Goal: Book appointment/travel/reservation

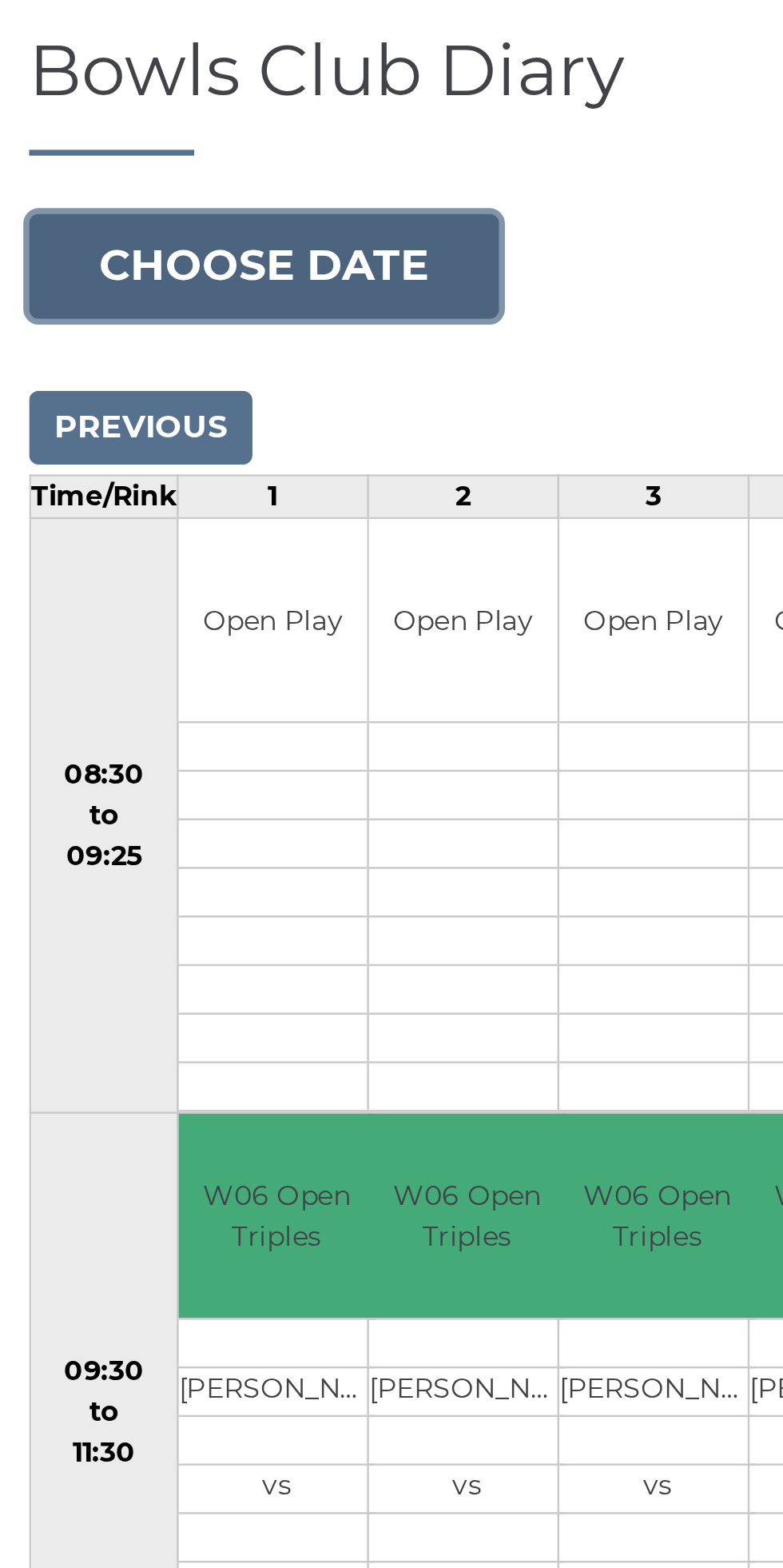
click at [153, 237] on button "Choose date" at bounding box center [108, 246] width 193 height 43
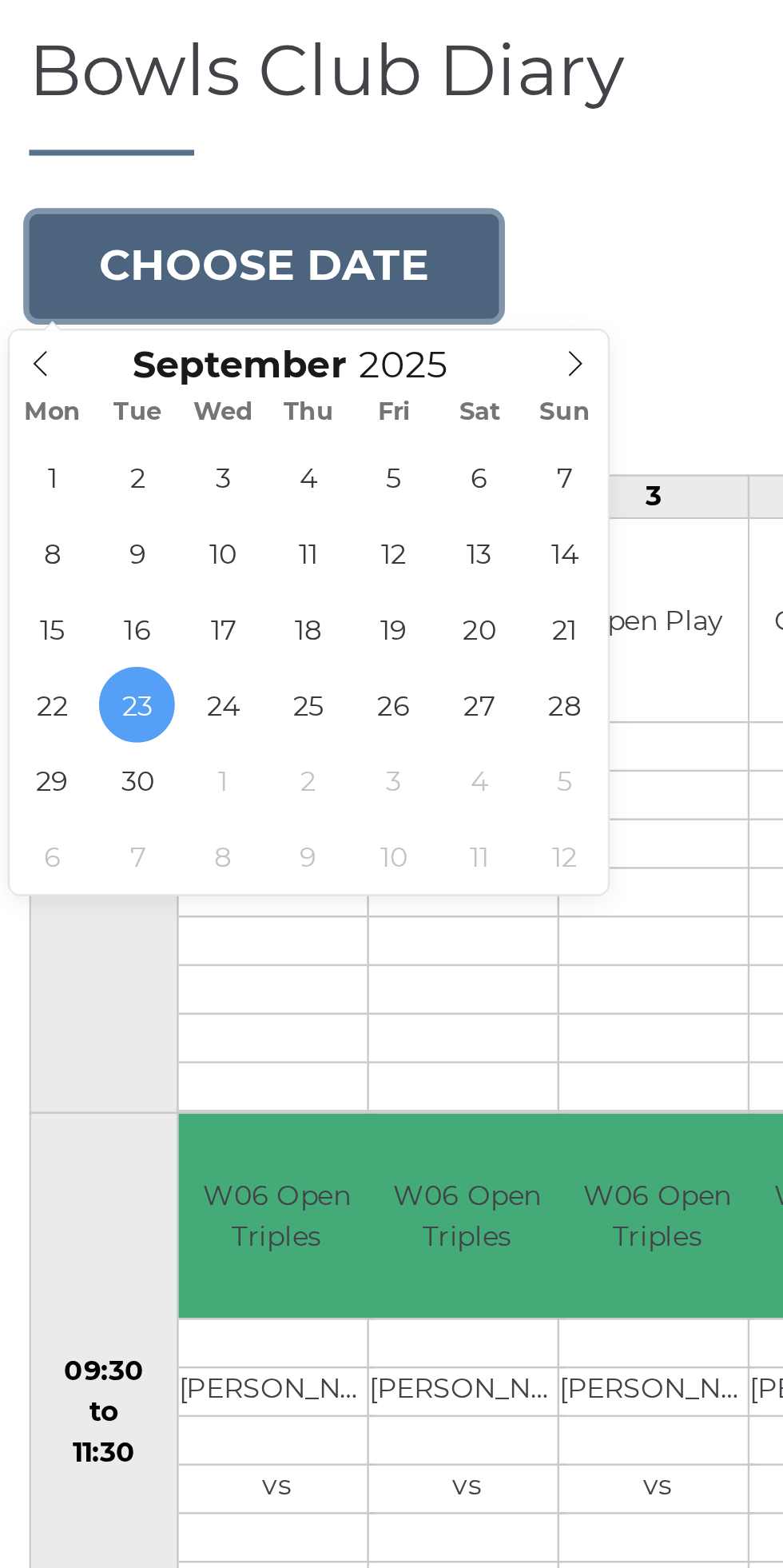
type input "2025-10-08"
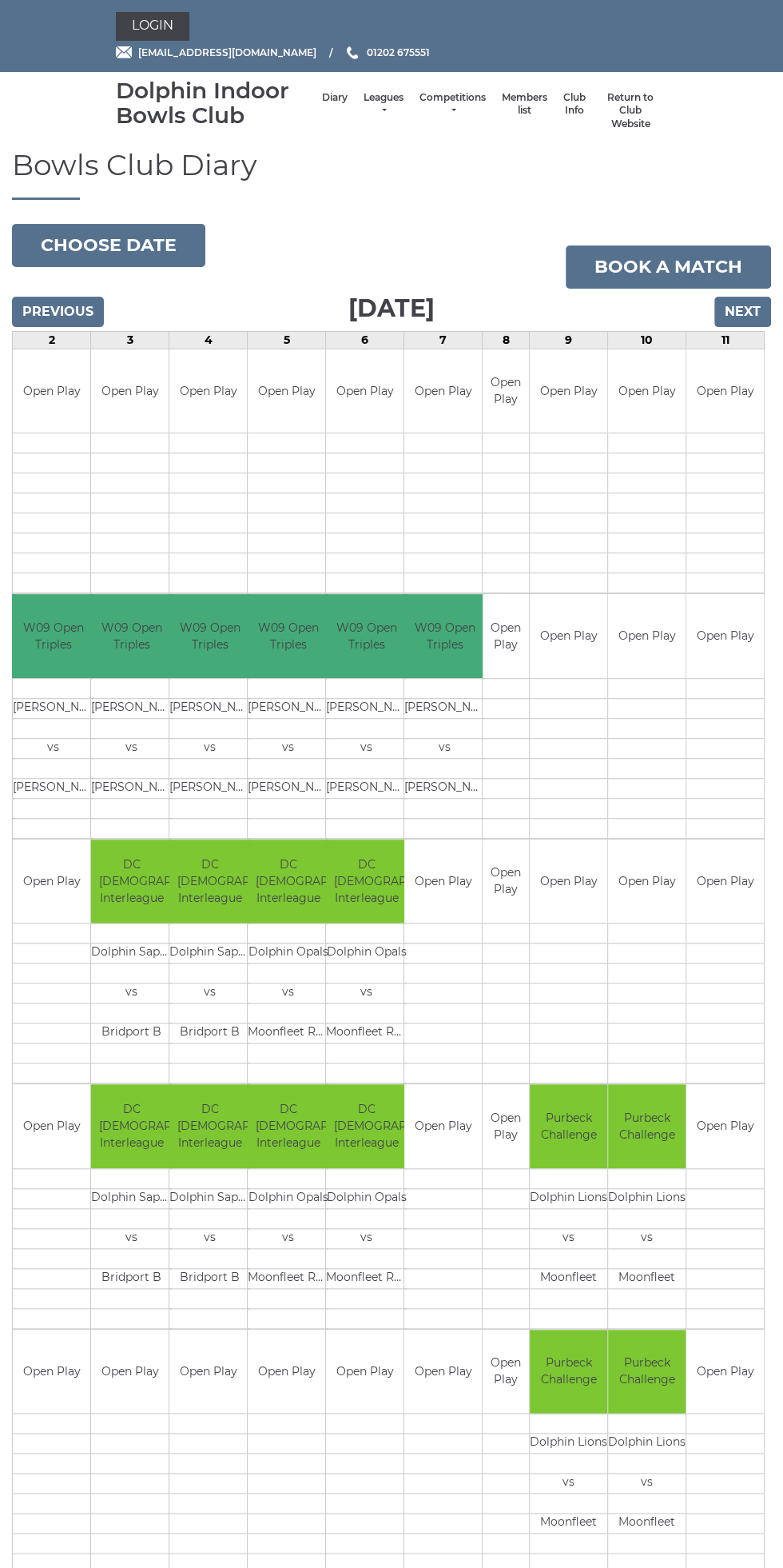
scroll to position [0, 104]
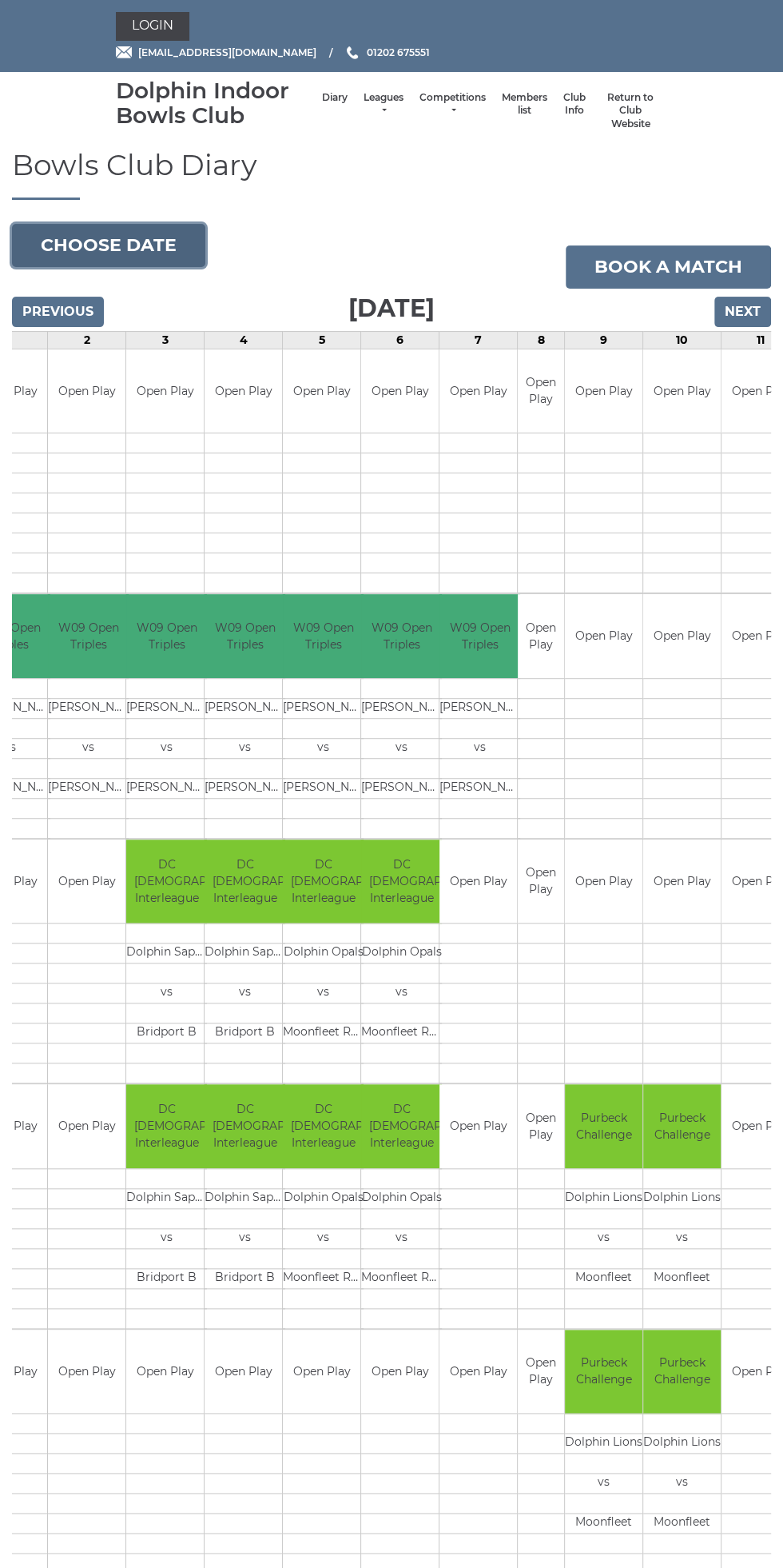
click at [137, 227] on button "Choose date" at bounding box center [108, 246] width 193 height 43
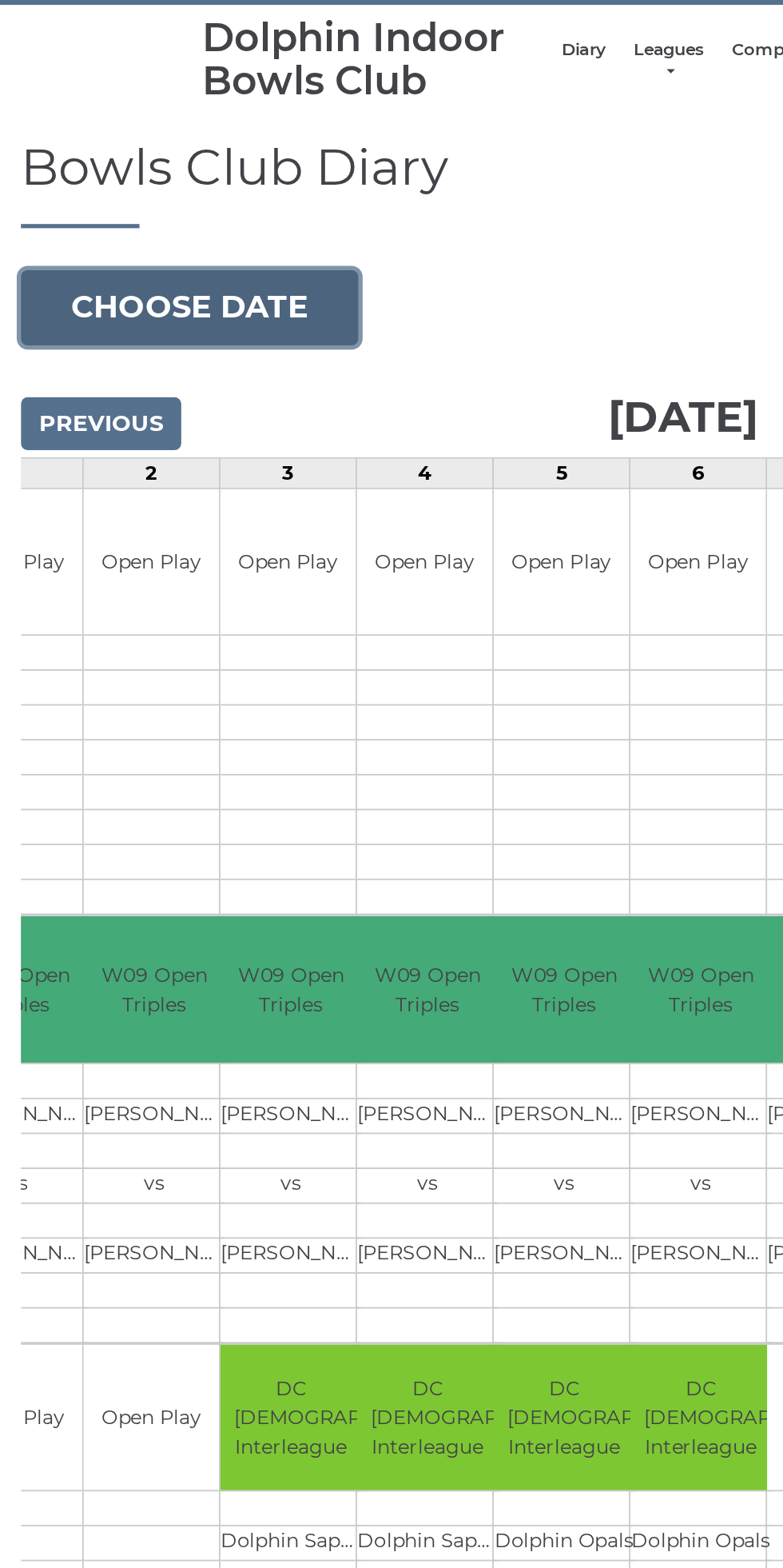
click at [144, 232] on button "Choose date" at bounding box center [108, 246] width 193 height 43
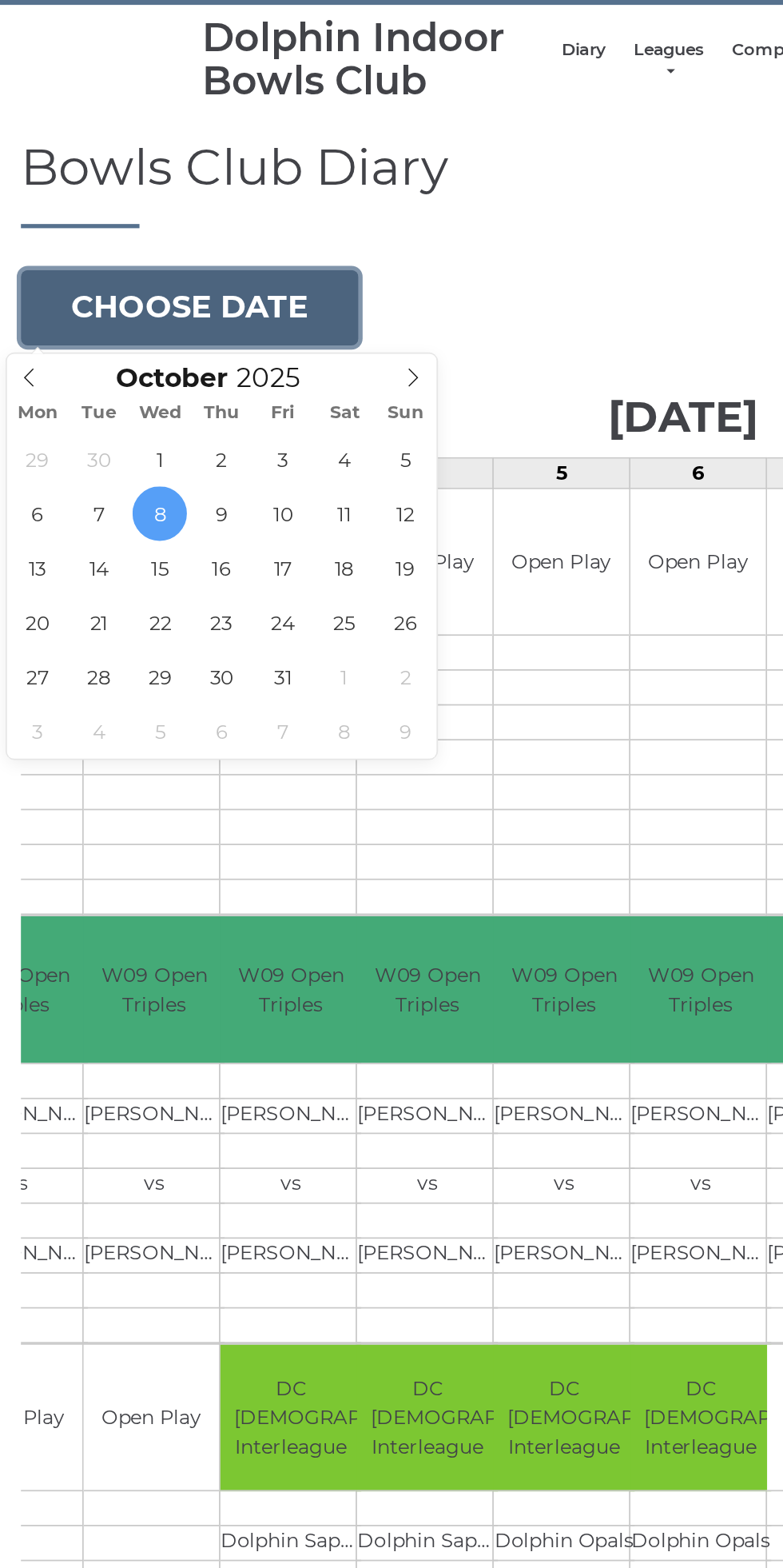
type input "[DATE]"
